Goal: Find specific page/section: Find specific page/section

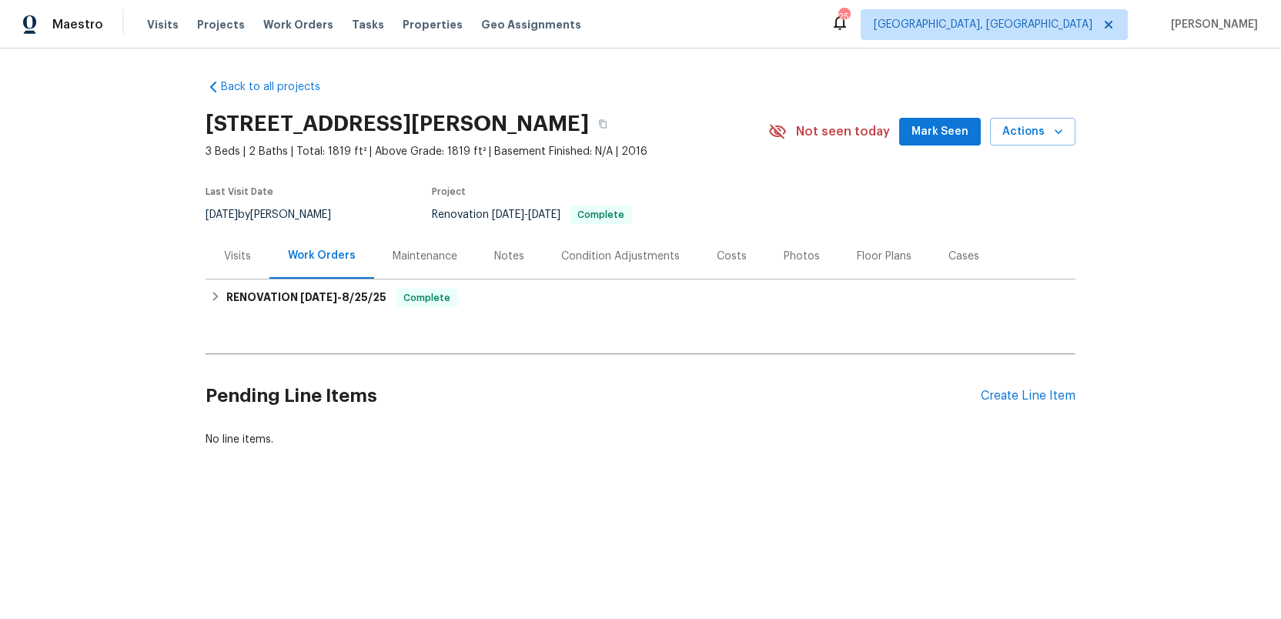
click at [792, 256] on div "Photos" at bounding box center [802, 256] width 36 height 15
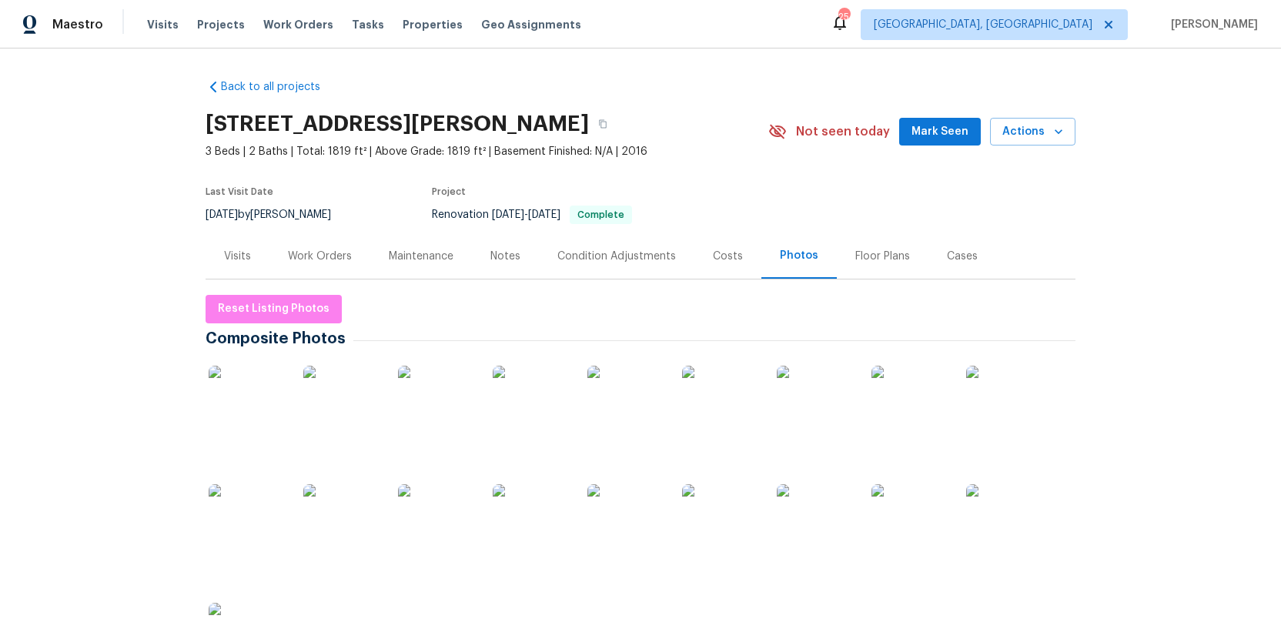
click at [256, 421] on img at bounding box center [247, 404] width 77 height 77
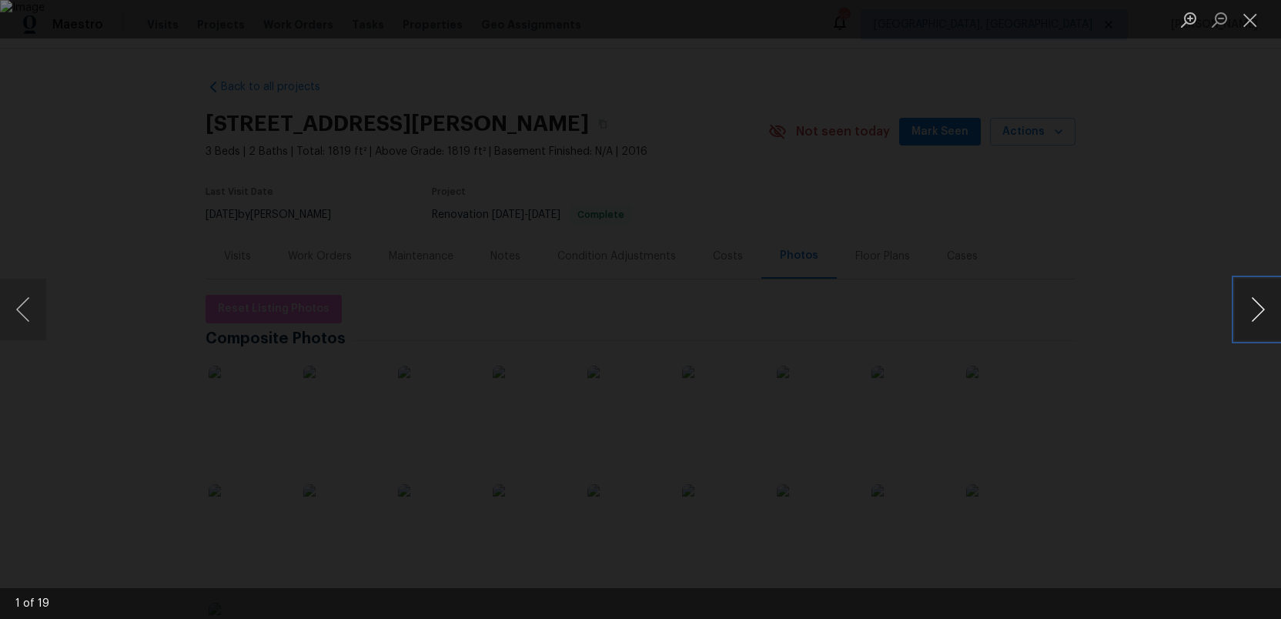
click at [1258, 313] on button "Next image" at bounding box center [1258, 310] width 46 height 62
click at [1255, 299] on button "Next image" at bounding box center [1258, 310] width 46 height 62
click at [1257, 311] on button "Next image" at bounding box center [1258, 310] width 46 height 62
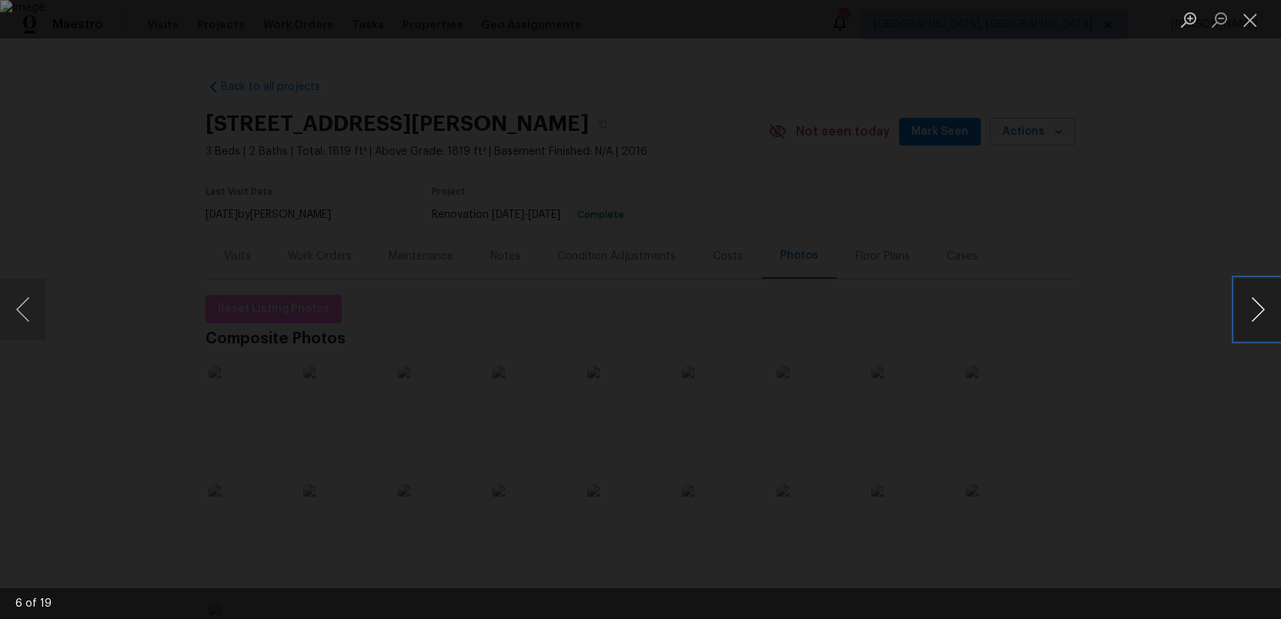
click at [1257, 311] on button "Next image" at bounding box center [1258, 310] width 46 height 62
click at [1267, 315] on button "Next image" at bounding box center [1258, 310] width 46 height 62
click at [1254, 309] on button "Next image" at bounding box center [1258, 310] width 46 height 62
click at [1258, 303] on button "Next image" at bounding box center [1258, 310] width 46 height 62
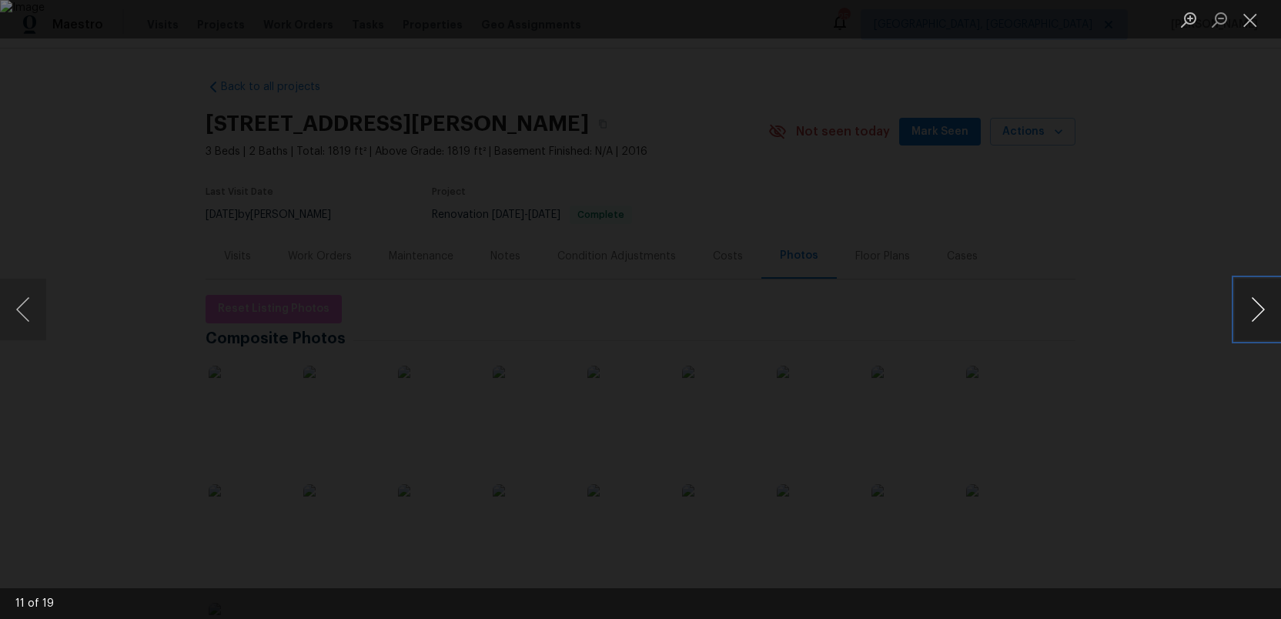
click at [1258, 304] on button "Next image" at bounding box center [1258, 310] width 46 height 62
click at [1253, 303] on button "Next image" at bounding box center [1258, 310] width 46 height 62
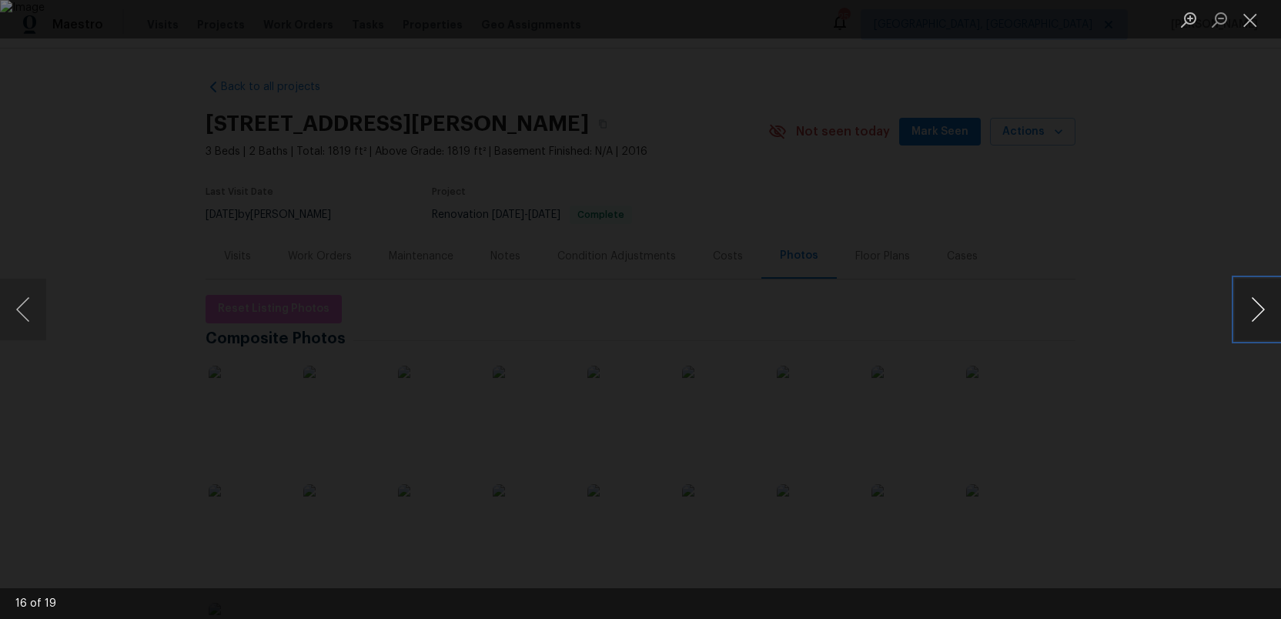
click at [1253, 303] on button "Next image" at bounding box center [1258, 310] width 46 height 62
click at [1252, 321] on button "Next image" at bounding box center [1258, 310] width 46 height 62
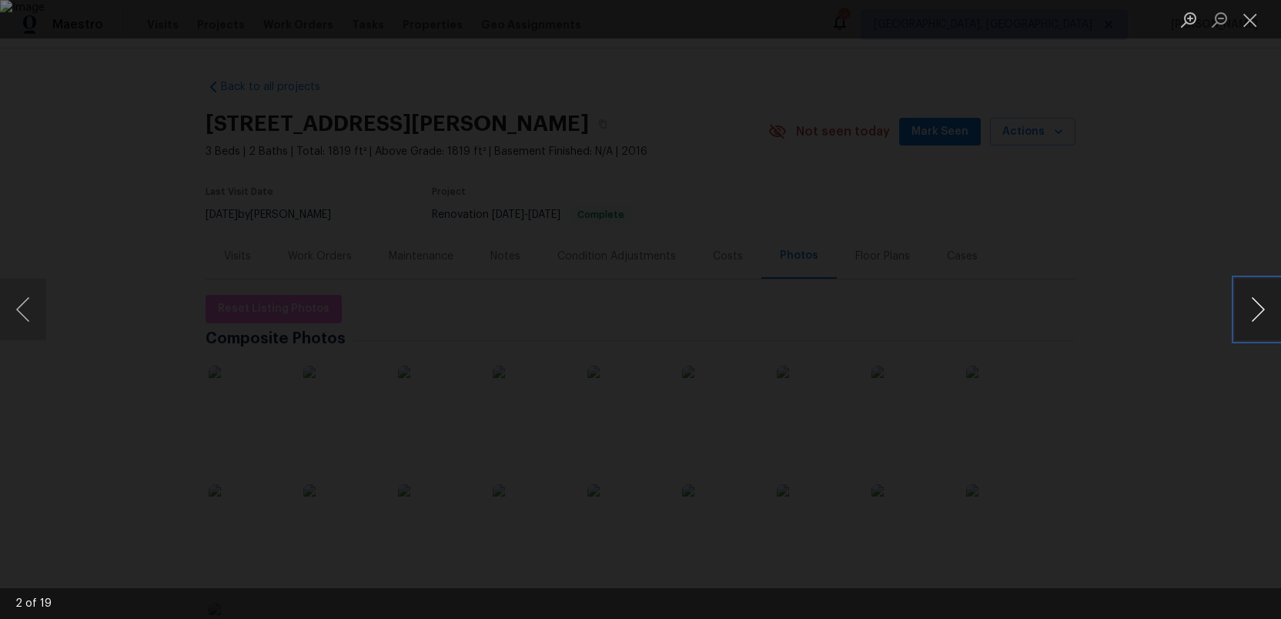
click at [1252, 321] on button "Next image" at bounding box center [1258, 310] width 46 height 62
click at [1254, 18] on button "Close lightbox" at bounding box center [1250, 19] width 31 height 27
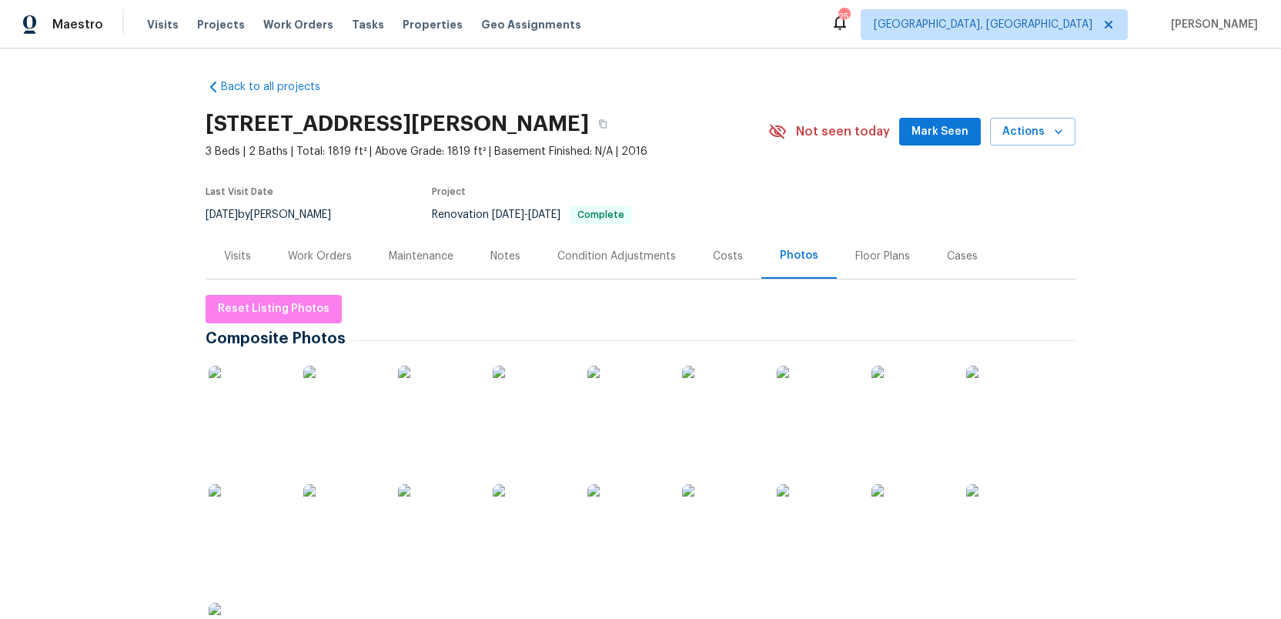
click at [234, 256] on div "Visits" at bounding box center [237, 256] width 27 height 15
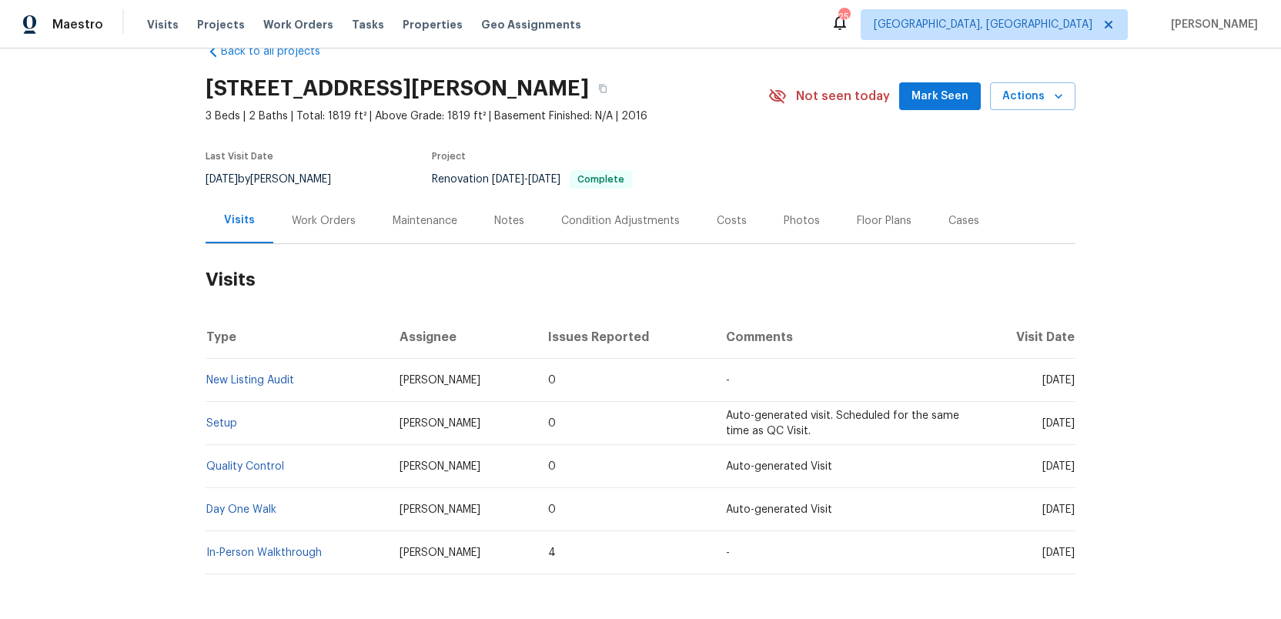
scroll to position [41, 0]
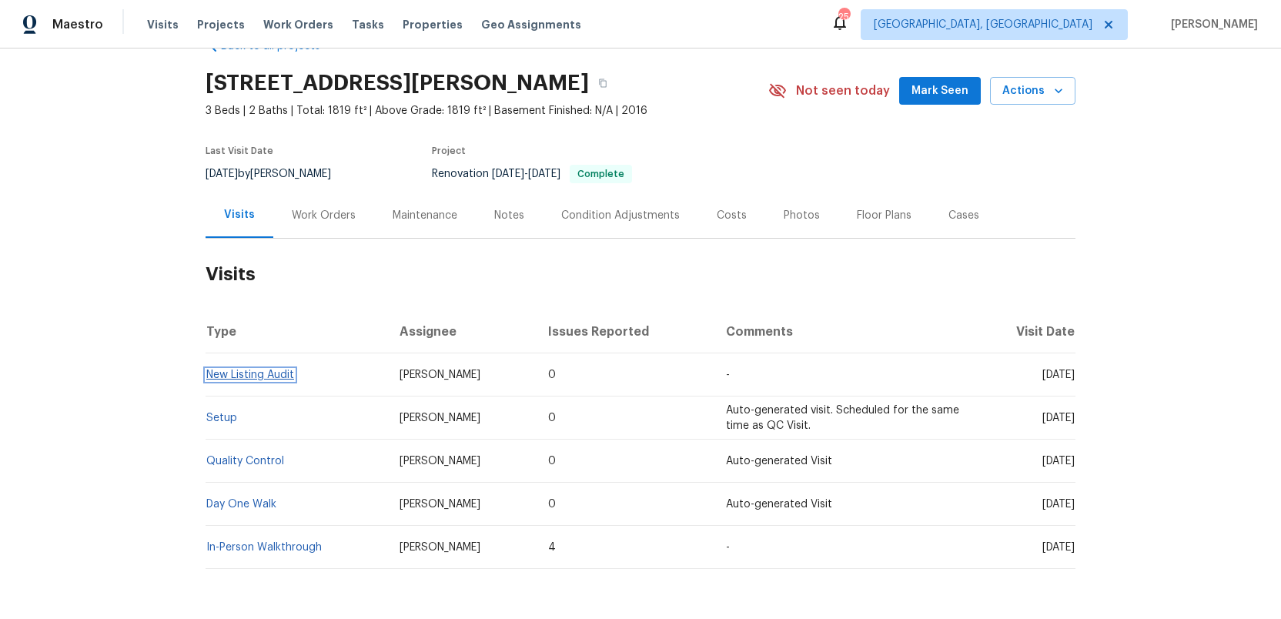
click at [240, 375] on link "New Listing Audit" at bounding box center [250, 375] width 88 height 11
